Goal: Task Accomplishment & Management: Use online tool/utility

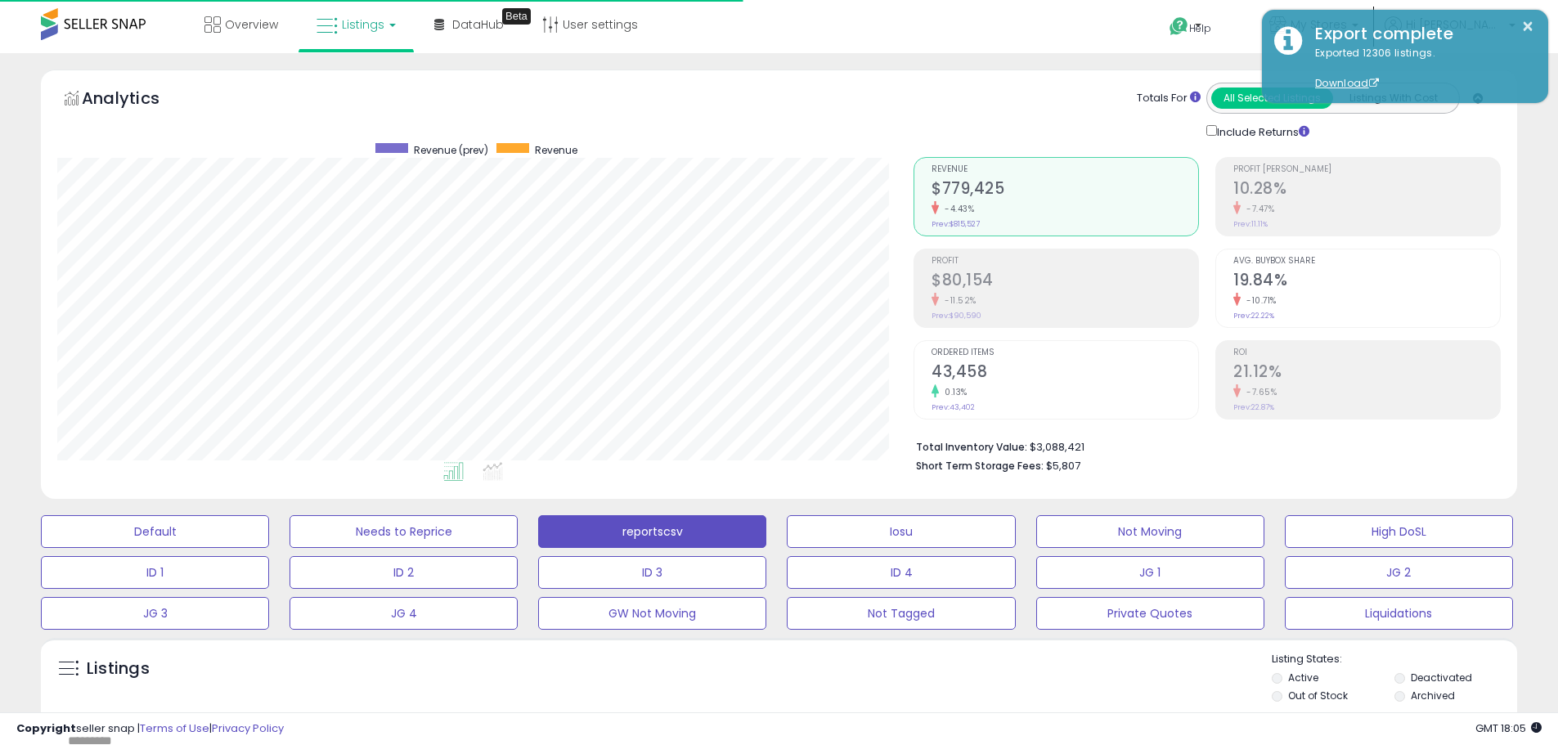
select select "**"
click at [325, 515] on button "Needs to Reprice" at bounding box center [404, 531] width 228 height 33
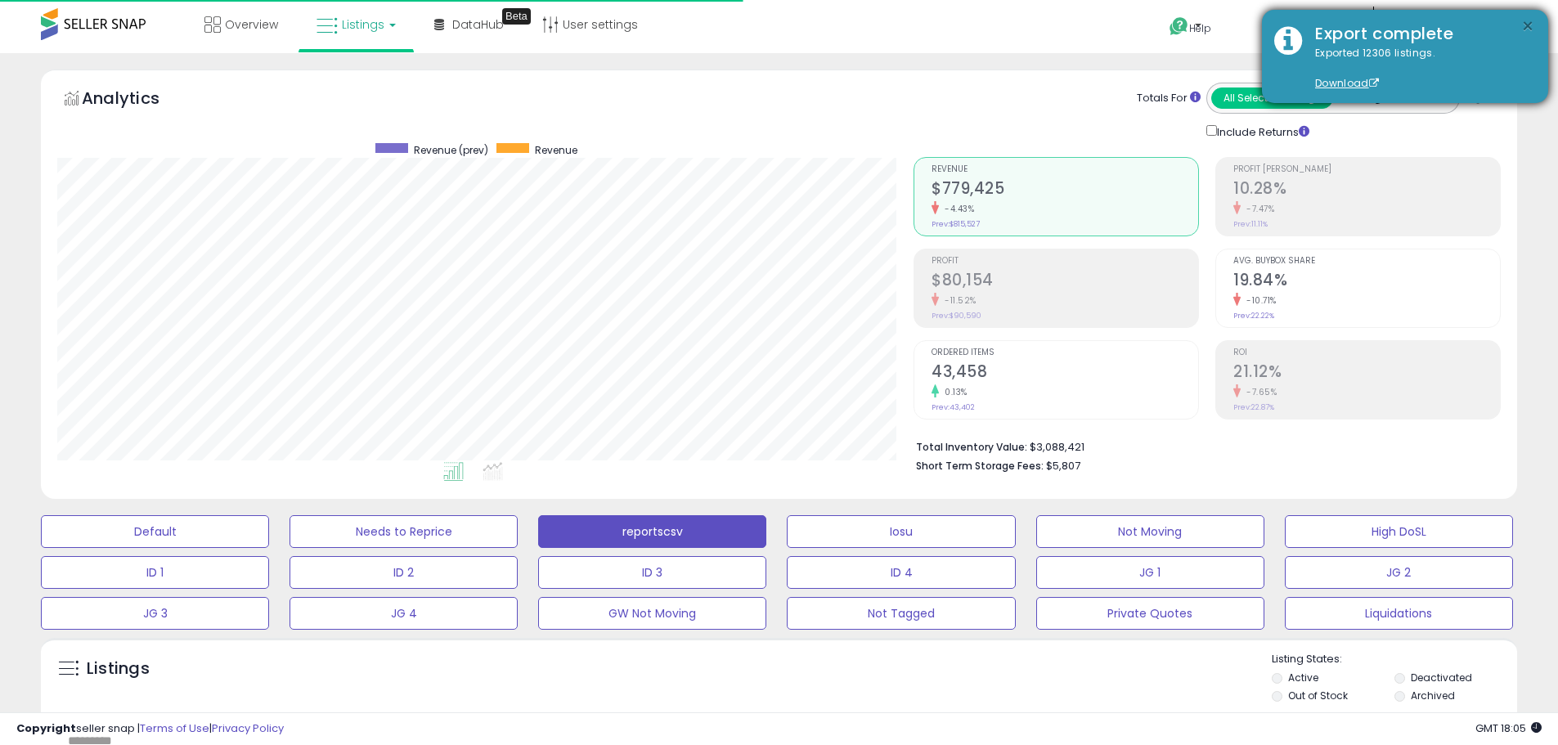
click at [1535, 29] on button "×" at bounding box center [1528, 26] width 13 height 20
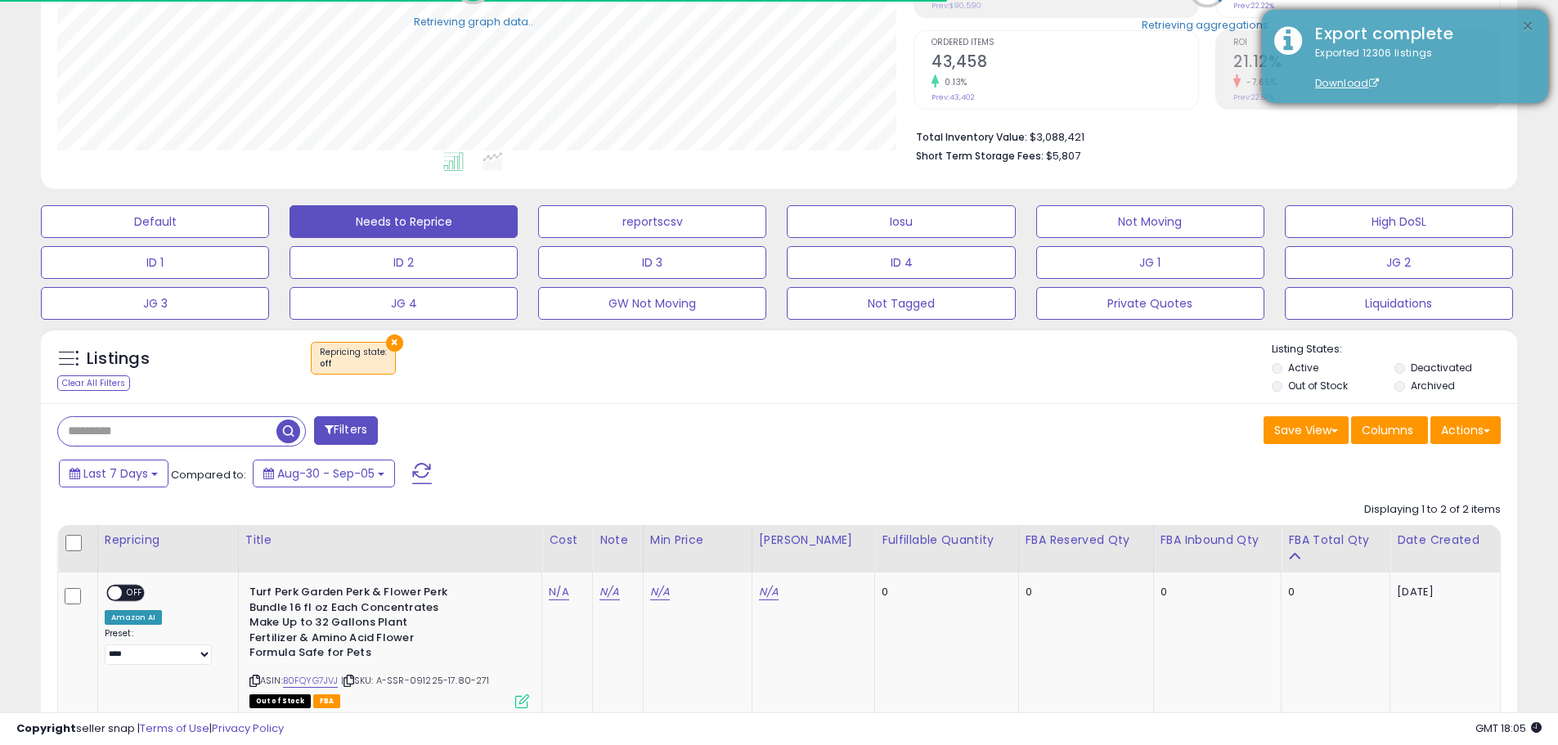
scroll to position [817750, 817229]
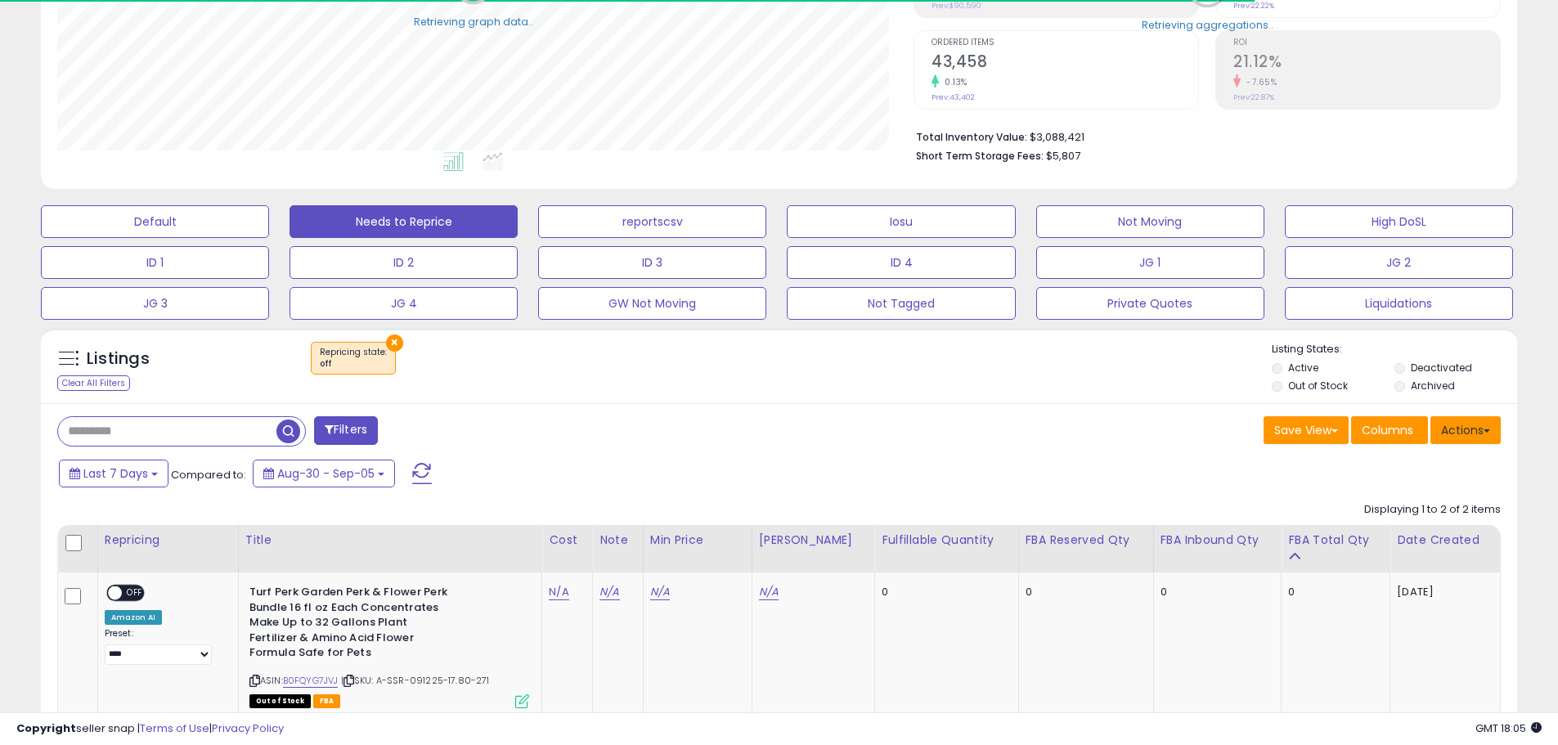
click at [1477, 437] on button "Actions" at bounding box center [1466, 430] width 70 height 28
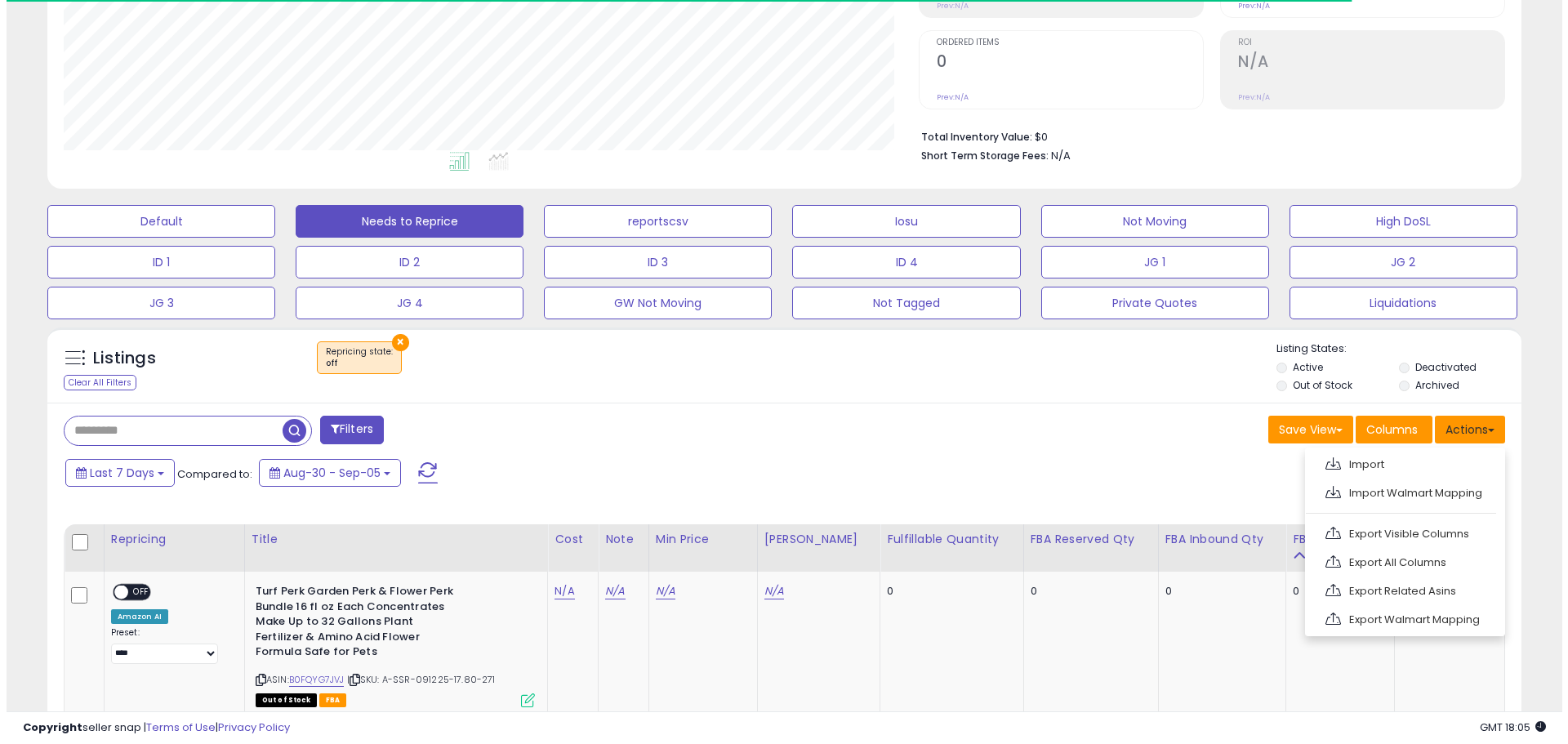
scroll to position [335, 855]
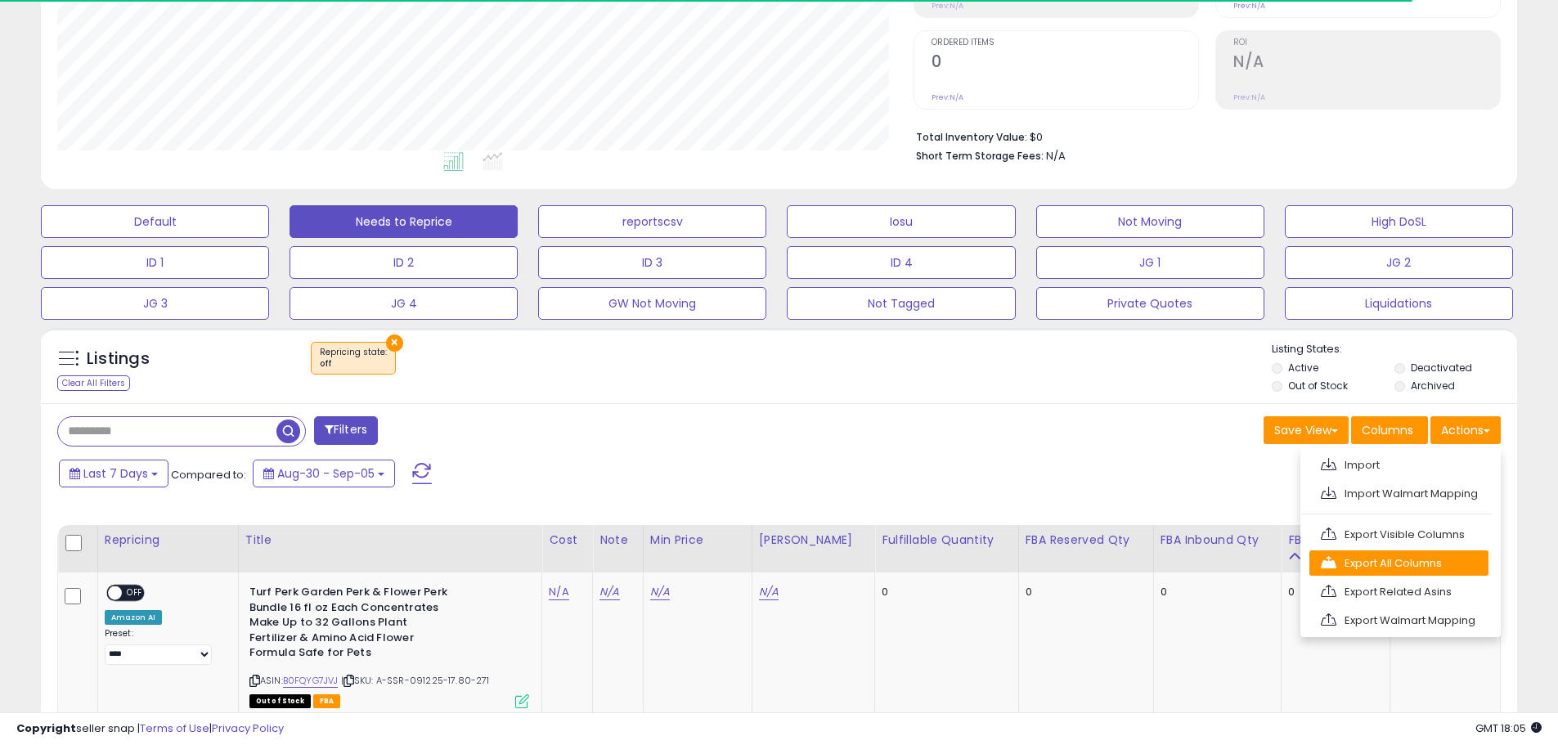
click at [1451, 552] on link "Export All Columns" at bounding box center [1399, 563] width 179 height 25
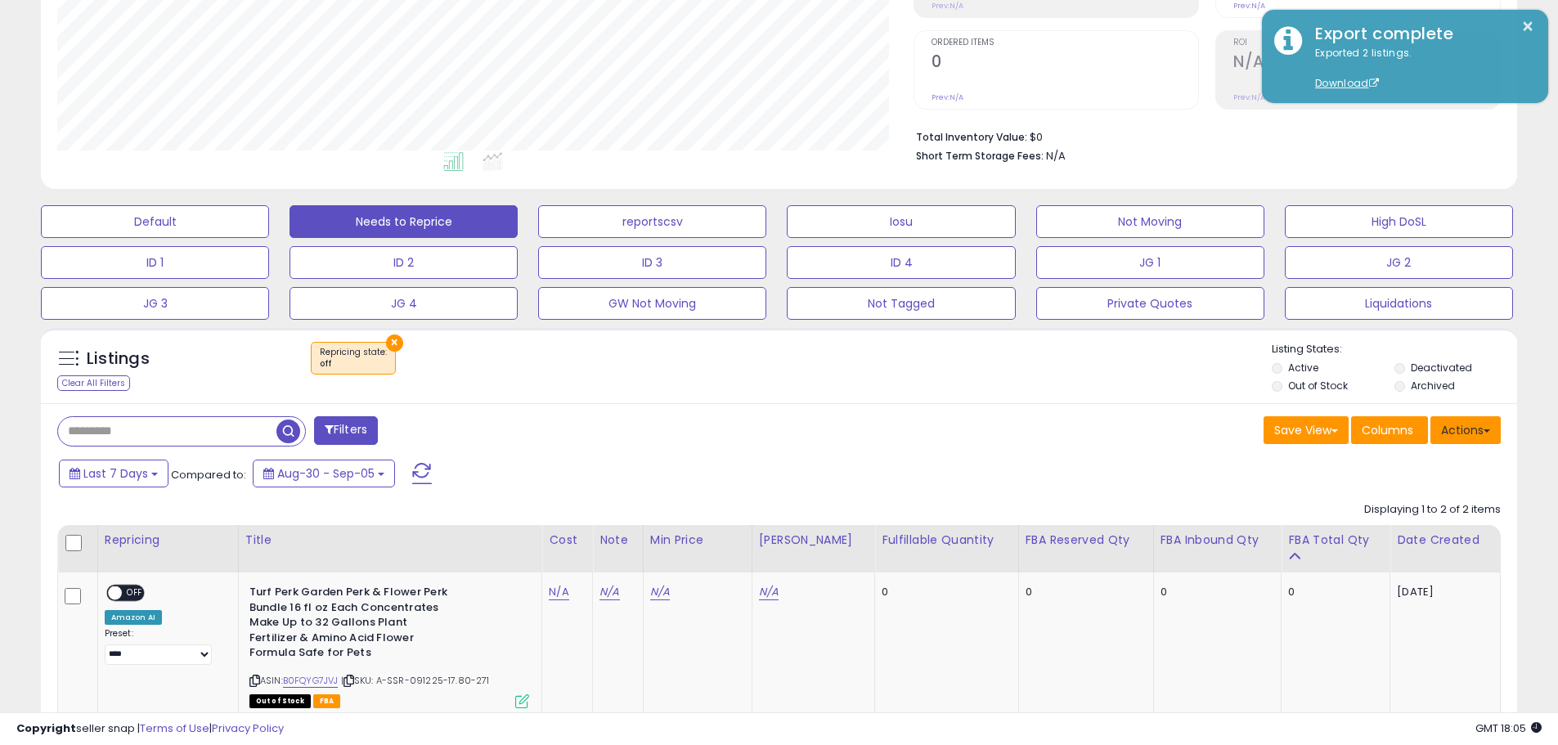
click at [1486, 431] on span at bounding box center [1487, 430] width 7 height 3
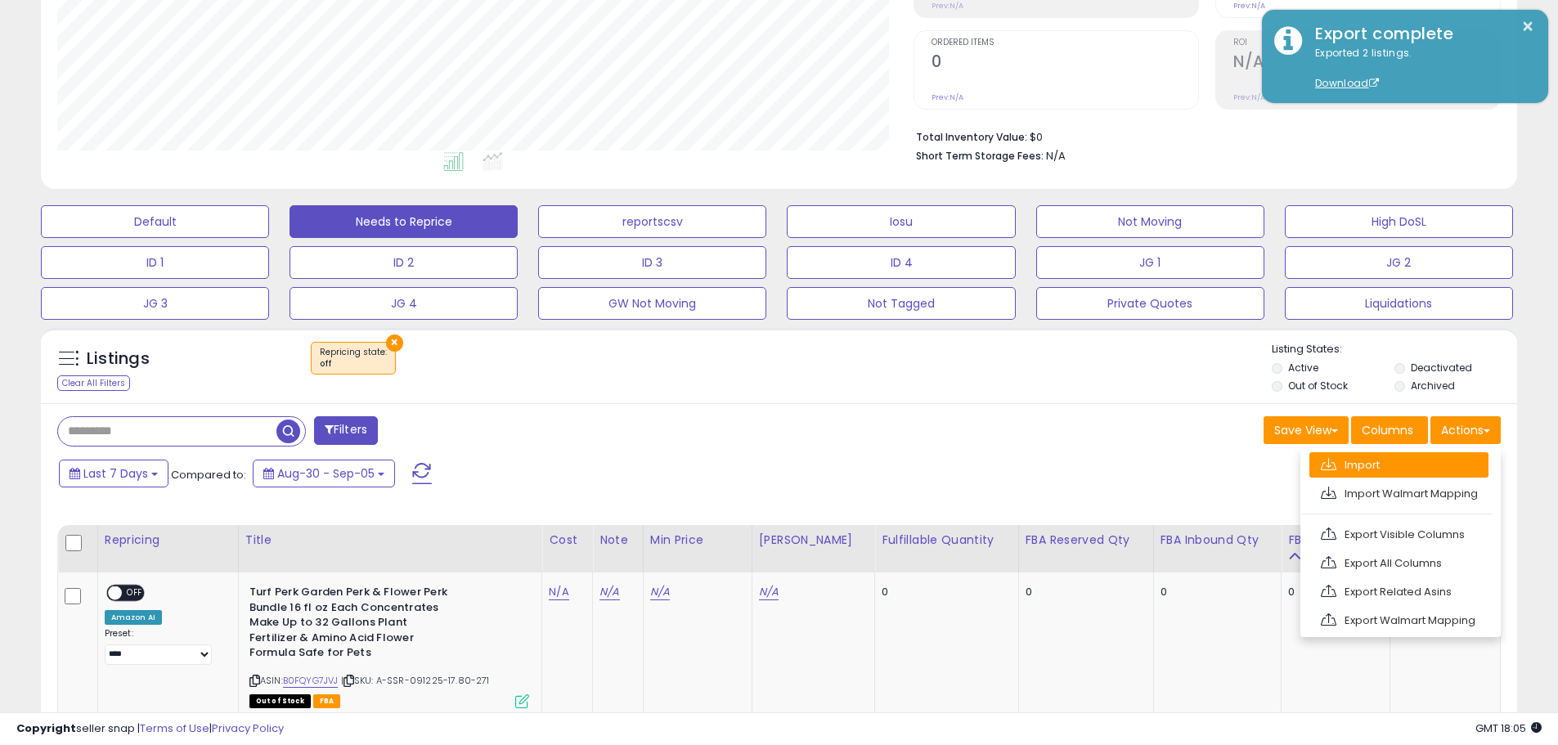
click at [1393, 461] on link "Import" at bounding box center [1399, 464] width 179 height 25
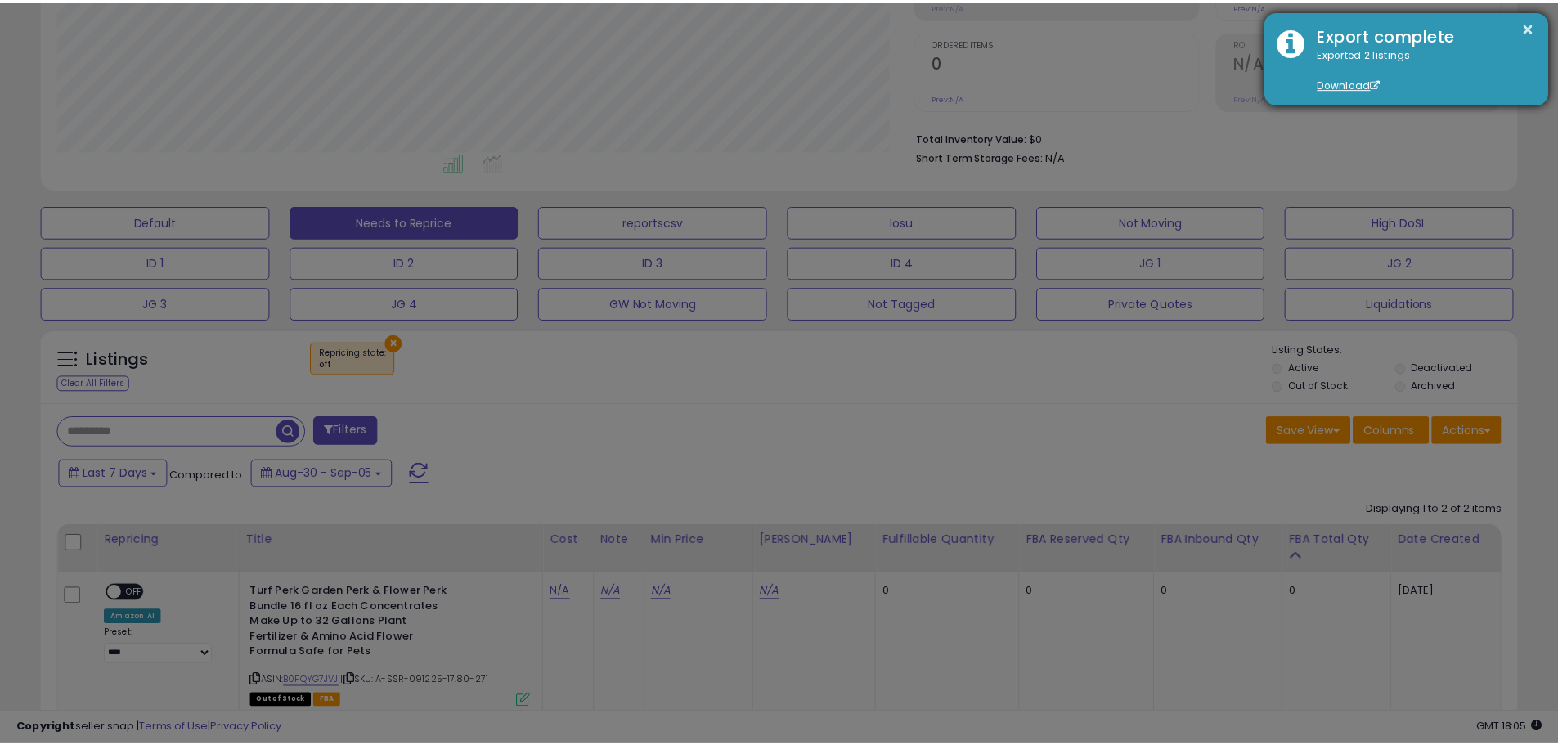
scroll to position [335, 864]
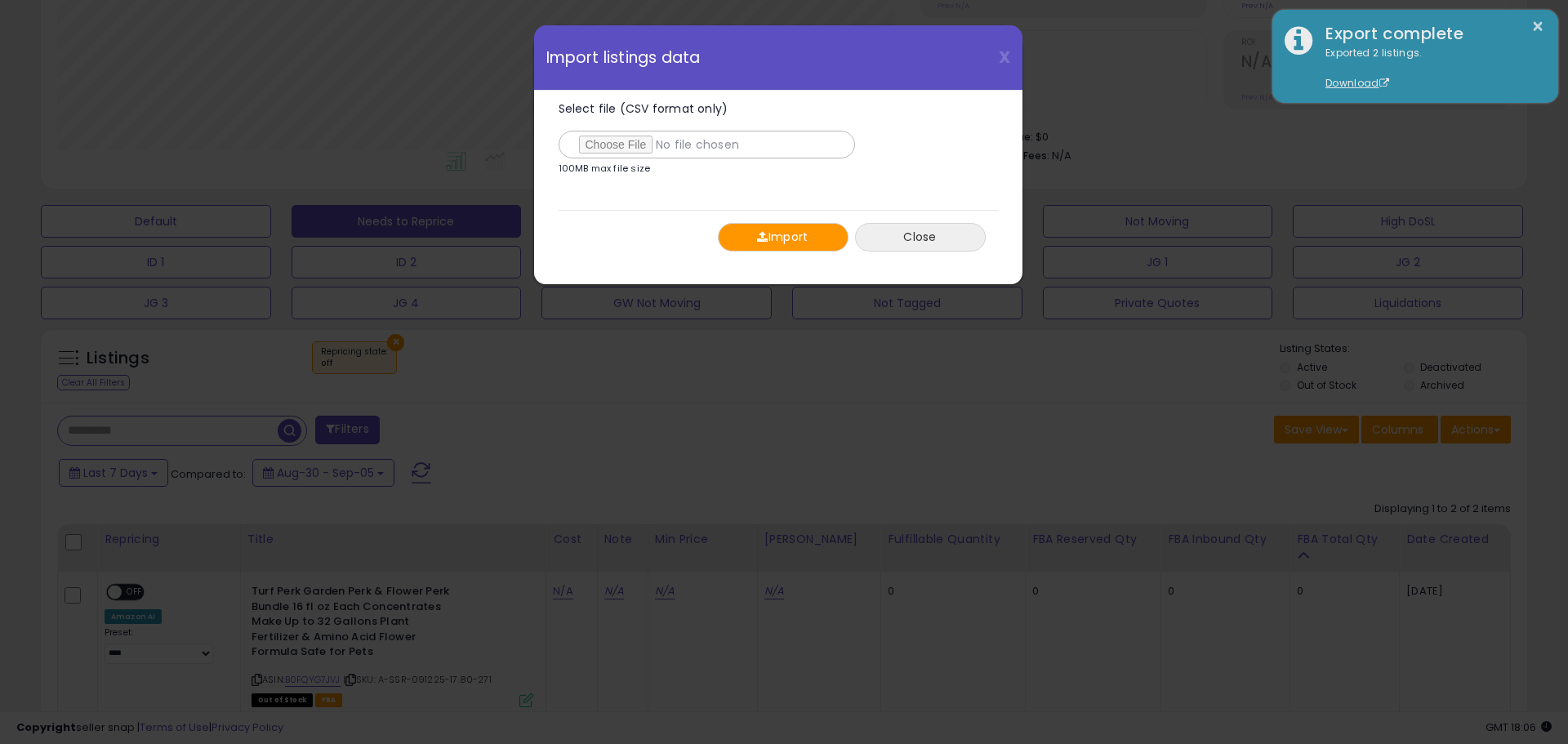
click at [860, 236] on button "Close" at bounding box center [920, 237] width 131 height 29
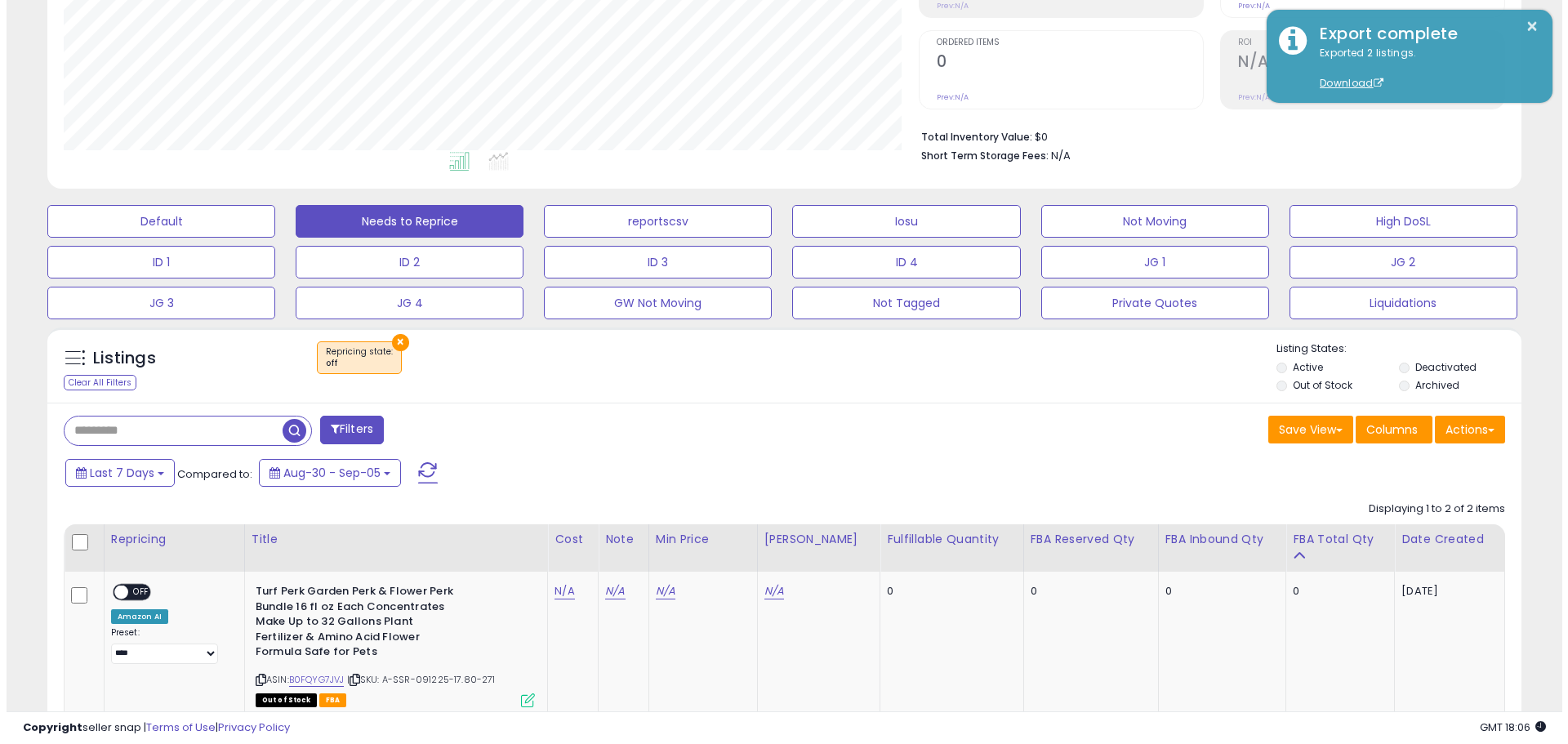
scroll to position [816652, 815668]
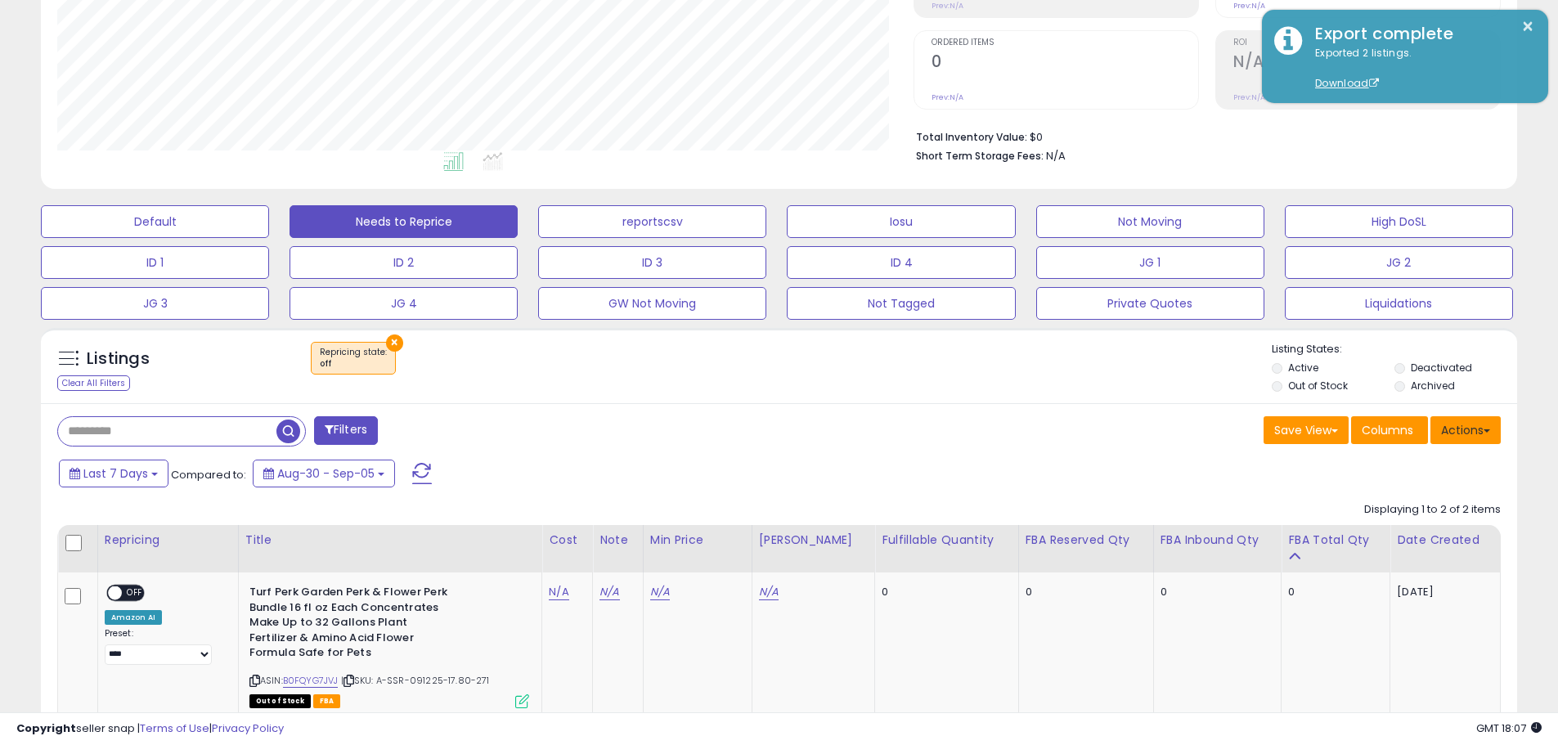
click at [1459, 432] on button "Actions" at bounding box center [1466, 430] width 70 height 28
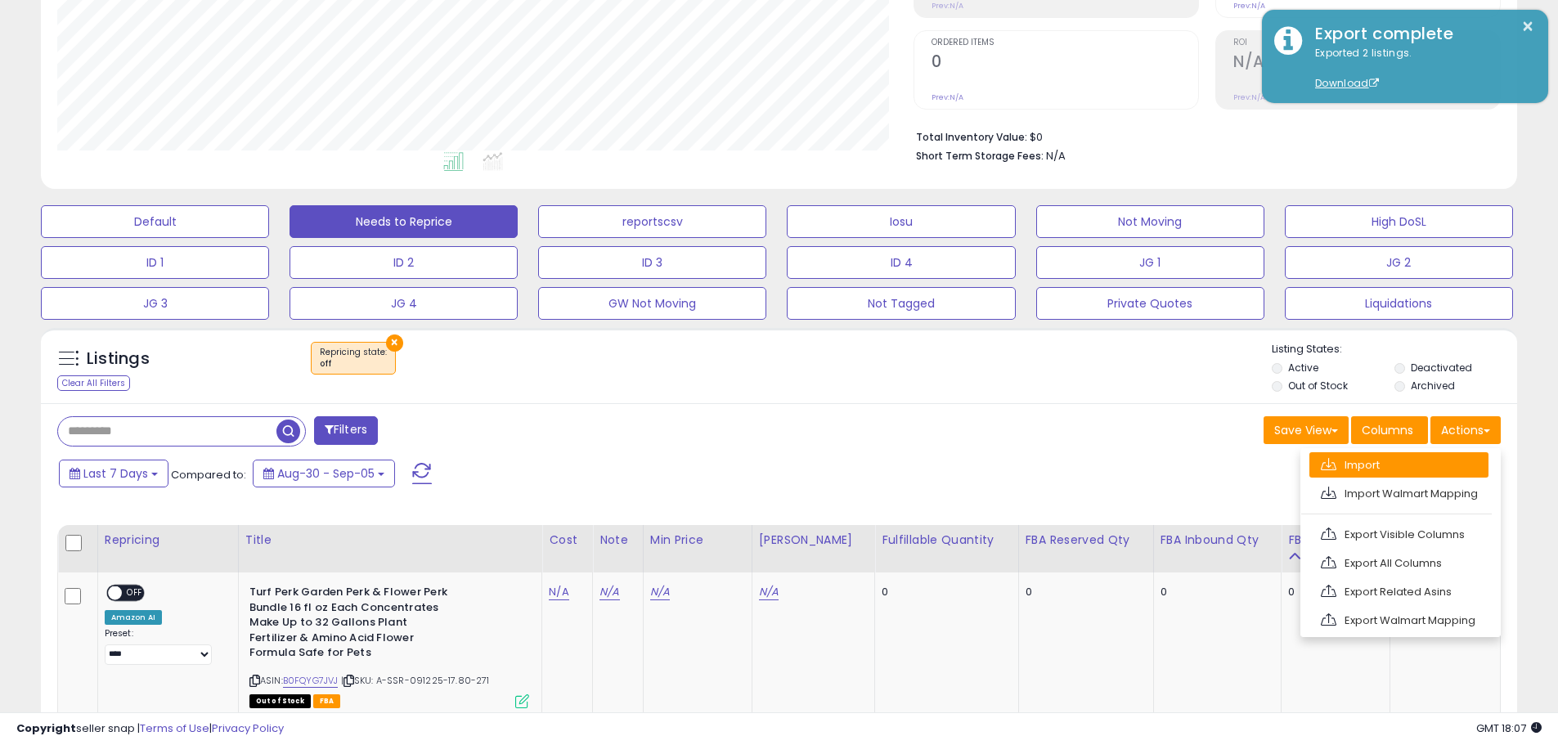
click at [1414, 467] on link "Import" at bounding box center [1399, 464] width 179 height 25
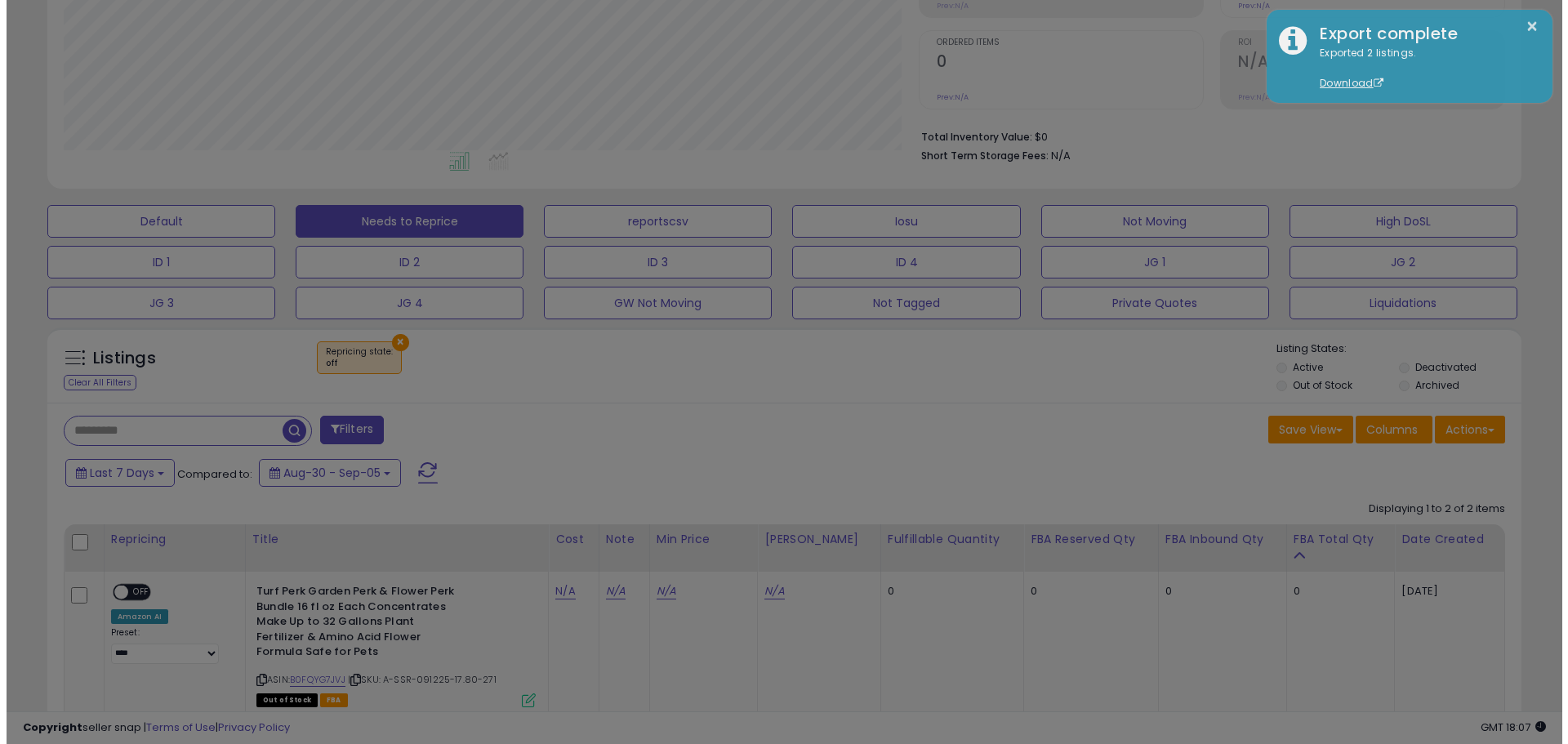
scroll to position [335, 862]
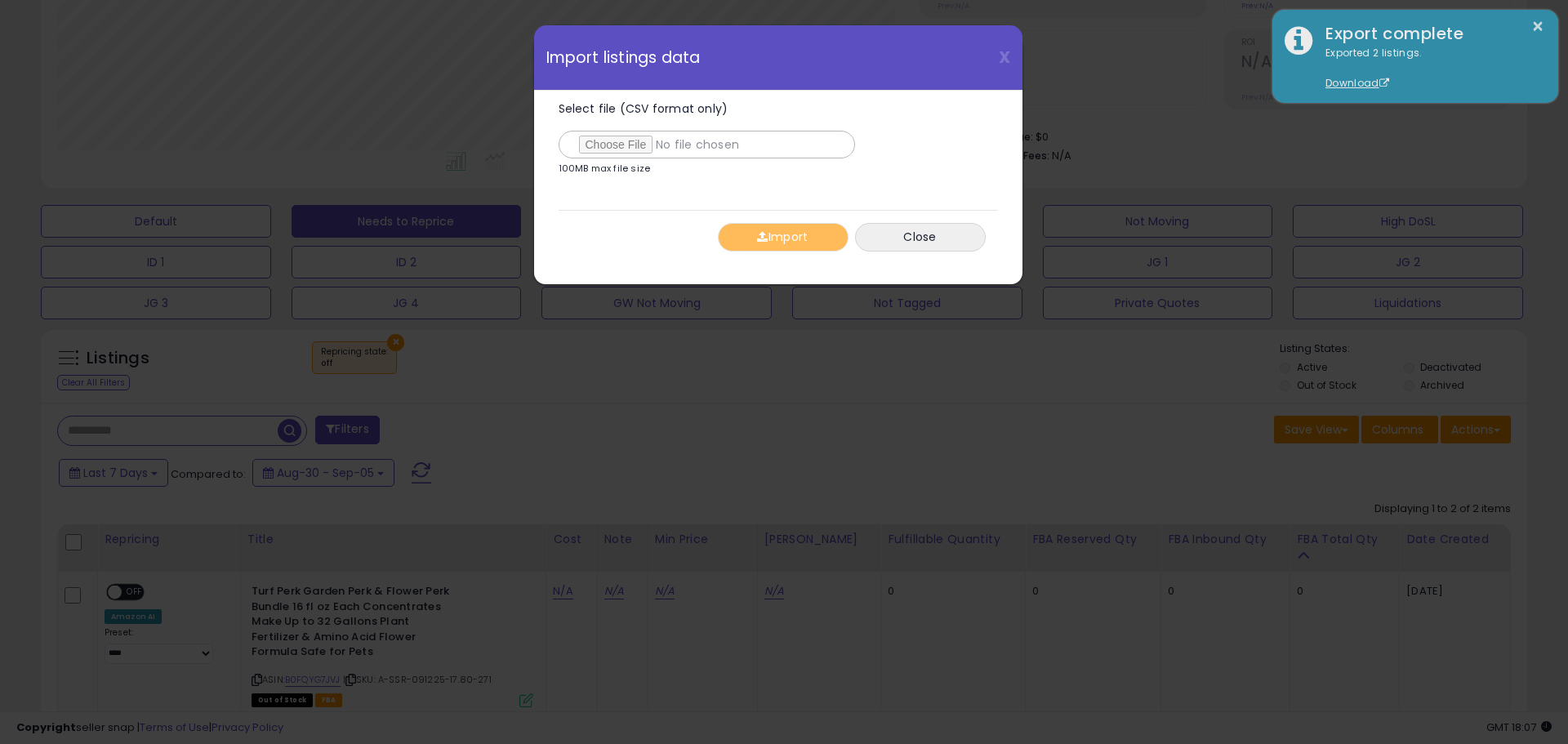
type input "**********"
click at [749, 246] on button "Import" at bounding box center [783, 237] width 131 height 29
